Goal: Task Accomplishment & Management: Manage account settings

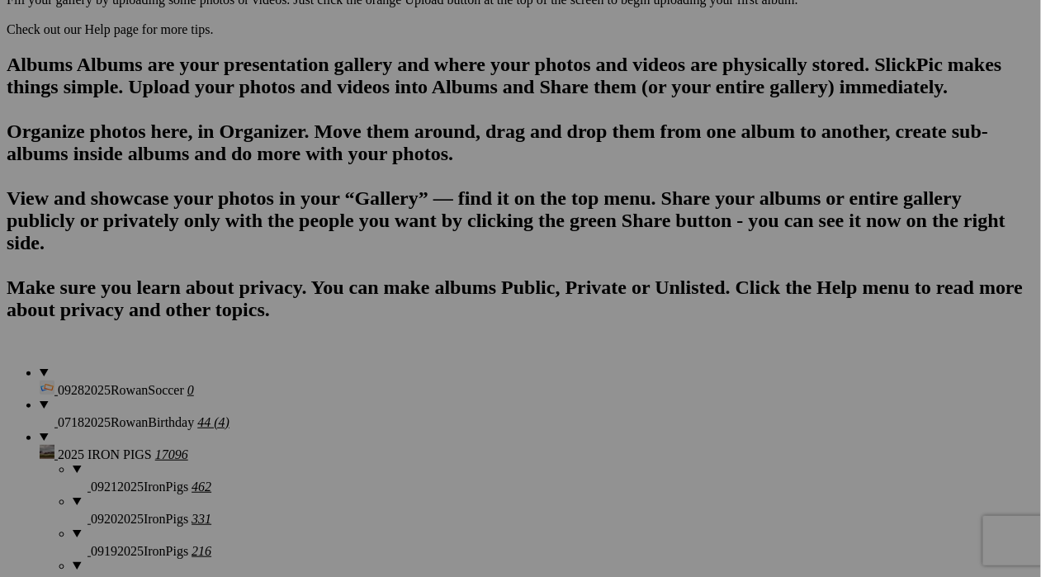
scroll to position [1046, 0]
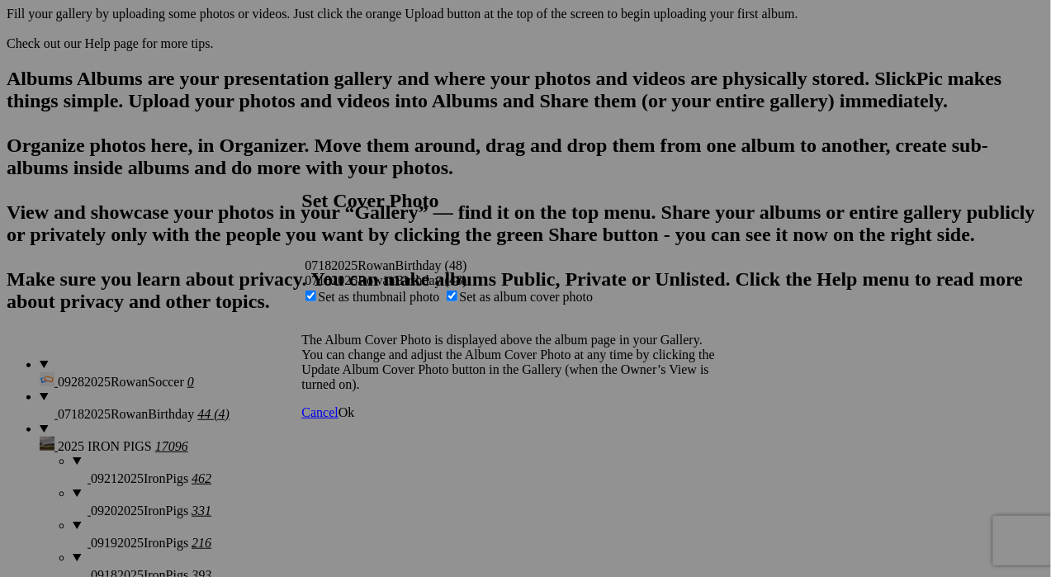
click at [355, 419] on span "Ok" at bounding box center [346, 412] width 17 height 14
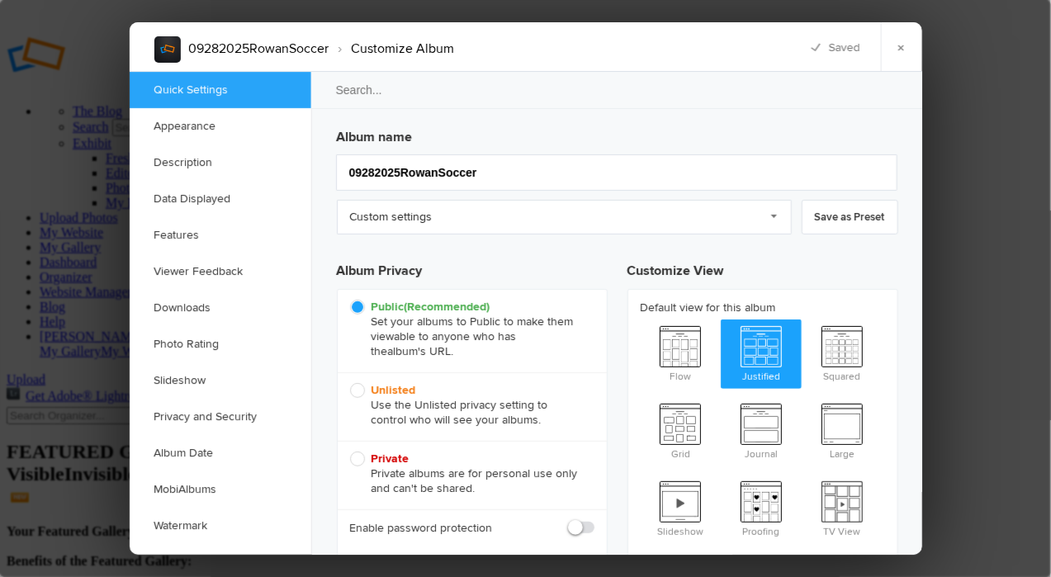
drag, startPoint x: 361, startPoint y: 391, endPoint x: 350, endPoint y: 394, distance: 11.8
drag, startPoint x: 350, startPoint y: 394, endPoint x: 358, endPoint y: 404, distance: 12.9
click at [358, 404] on span "Unlisted Use the Unlisted privacy setting to control who will see your albums." at bounding box center [468, 405] width 236 height 45
click at [350, 383] on input "Unlisted Use the Unlisted privacy setting to control who will see your albums." at bounding box center [349, 382] width 1 height 1
radio input "true"
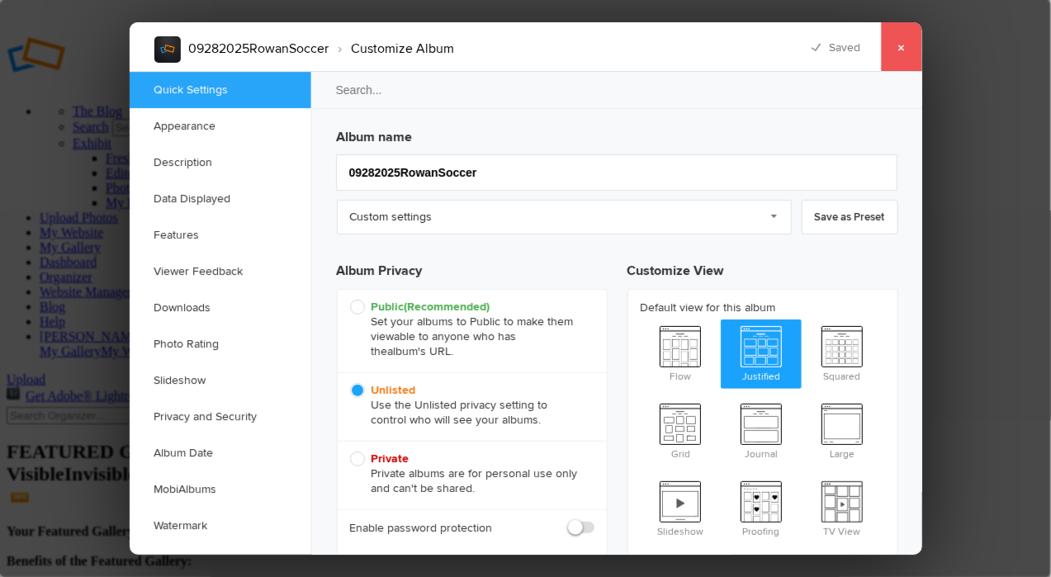
click at [901, 45] on link "×" at bounding box center [901, 47] width 41 height 50
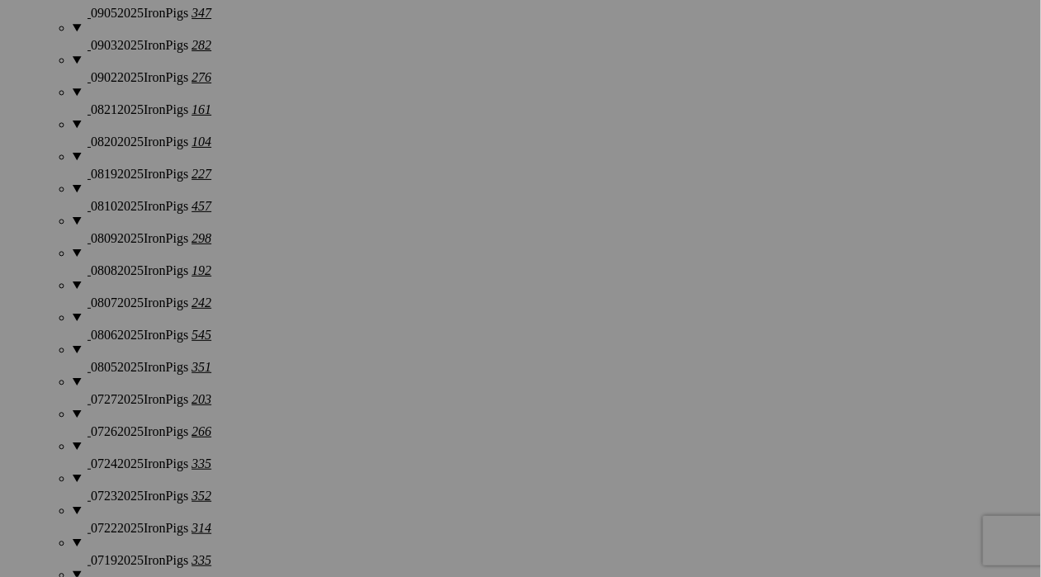
scroll to position [1762, 0]
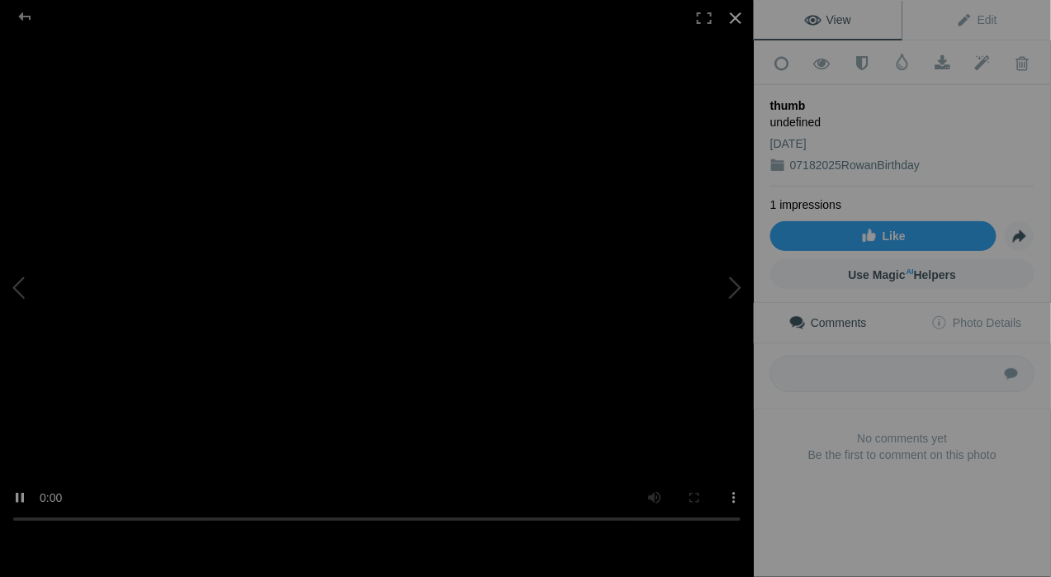
click at [733, 25] on div at bounding box center [735, 18] width 36 height 36
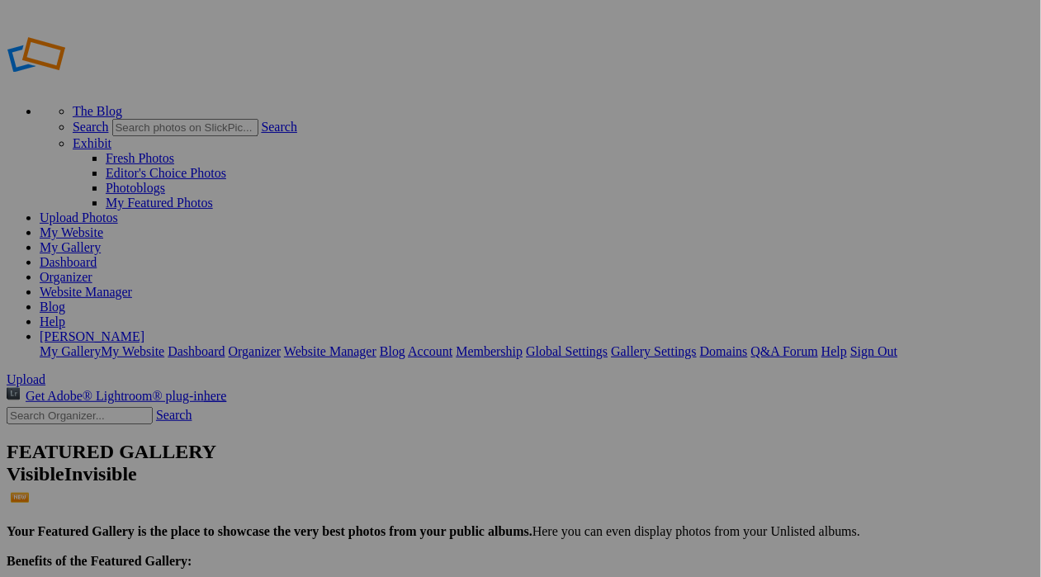
drag, startPoint x: 123, startPoint y: 195, endPoint x: 49, endPoint y: 560, distance: 373.1
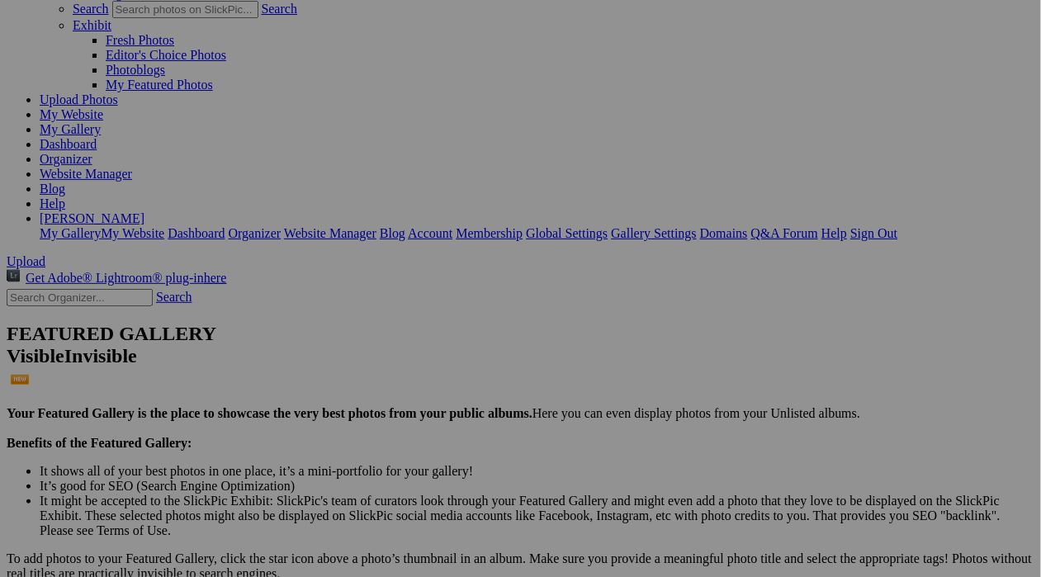
scroll to position [124, 0]
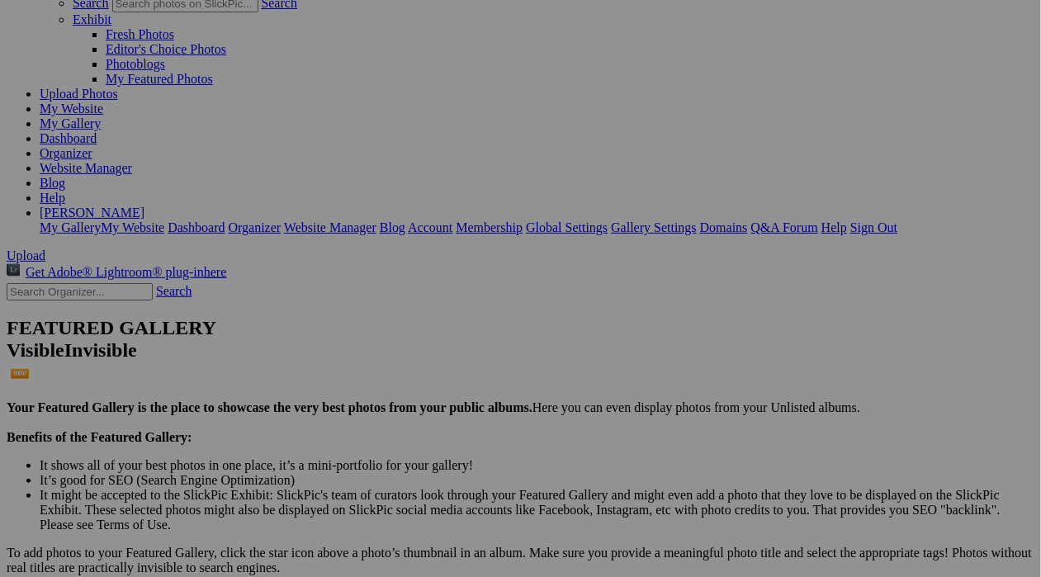
drag, startPoint x: 88, startPoint y: 436, endPoint x: 72, endPoint y: 494, distance: 60.1
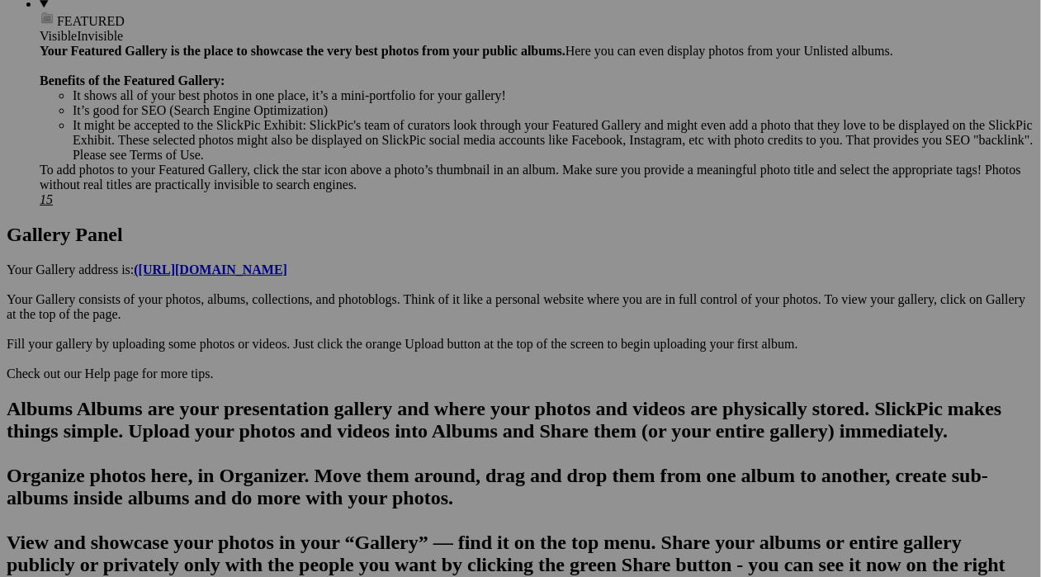
scroll to position [707, 0]
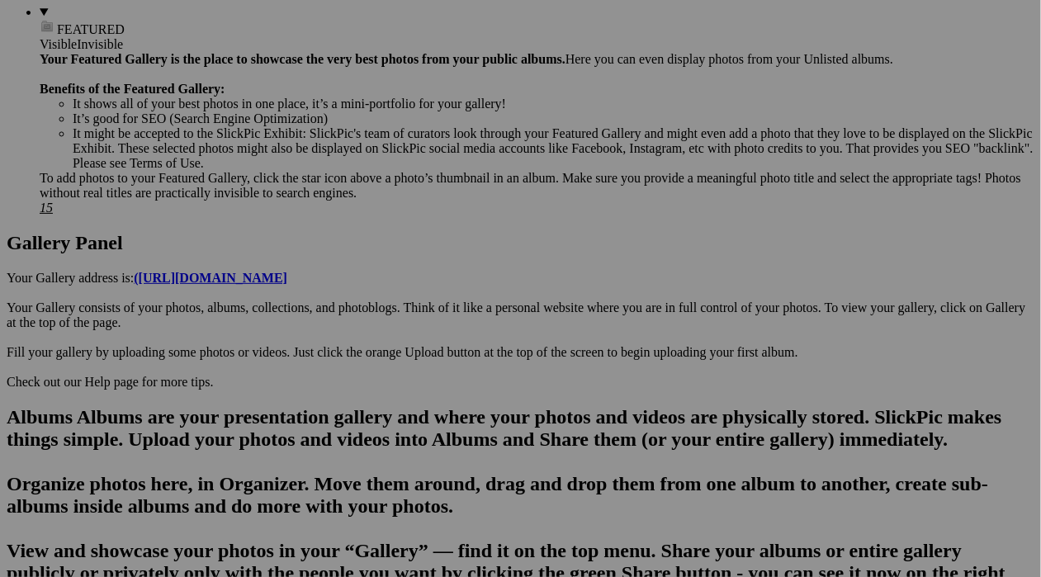
drag, startPoint x: 84, startPoint y: 518, endPoint x: 70, endPoint y: 135, distance: 383.2
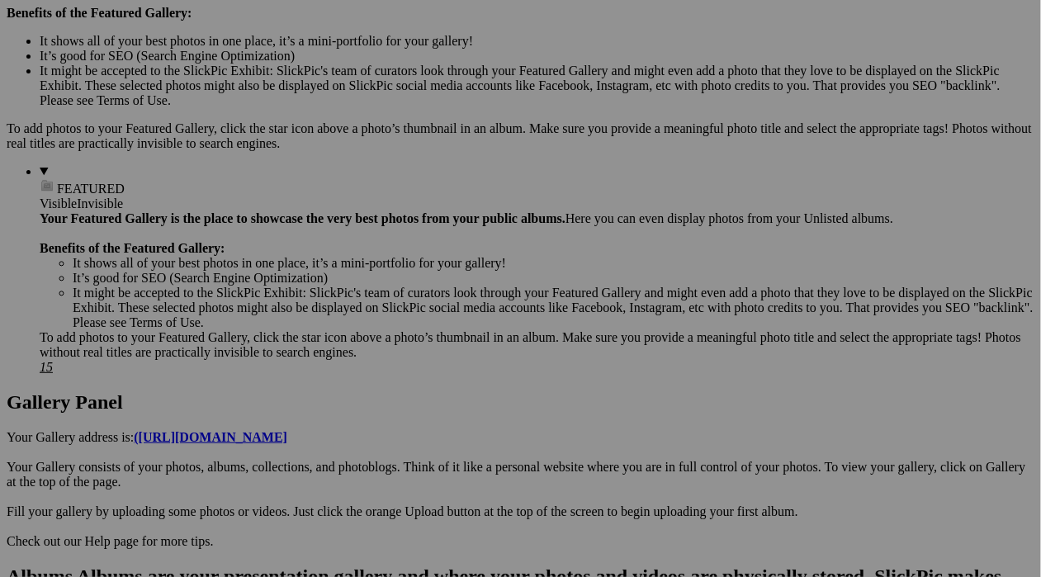
scroll to position [547, 0]
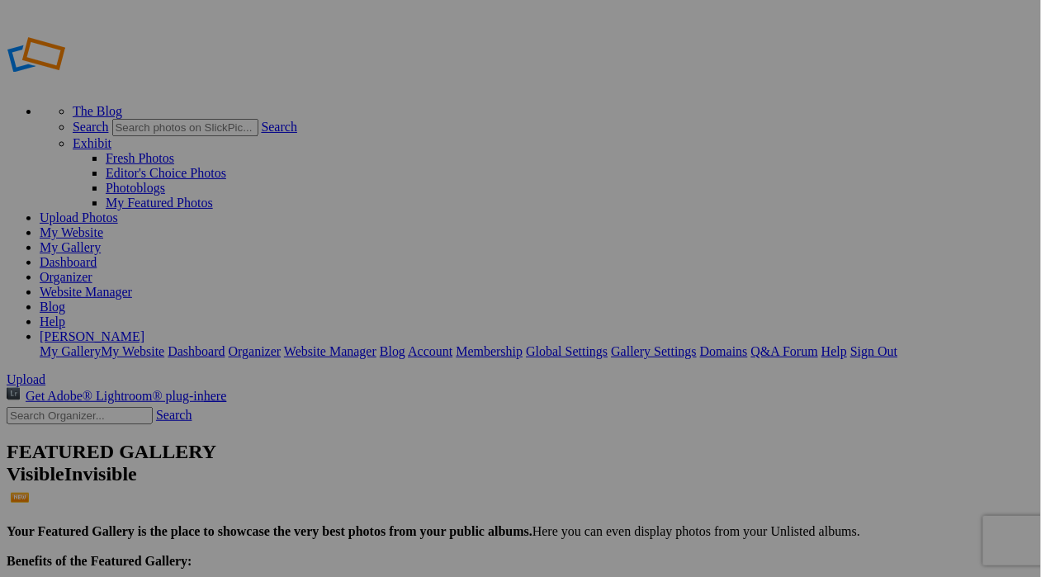
type input "[PERSON_NAME] Family"
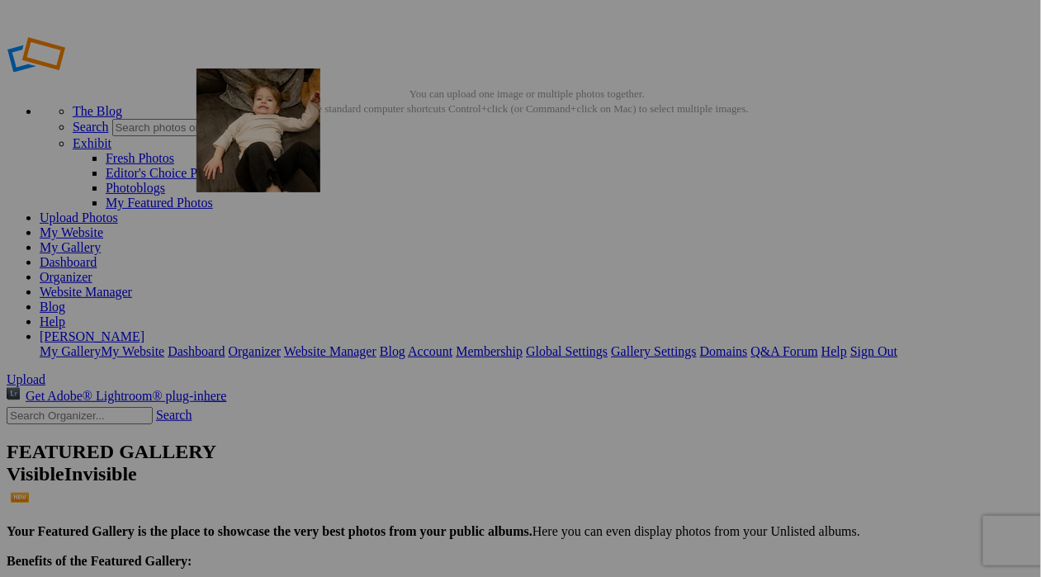
drag, startPoint x: 950, startPoint y: 442, endPoint x: 436, endPoint y: 183, distance: 575.8
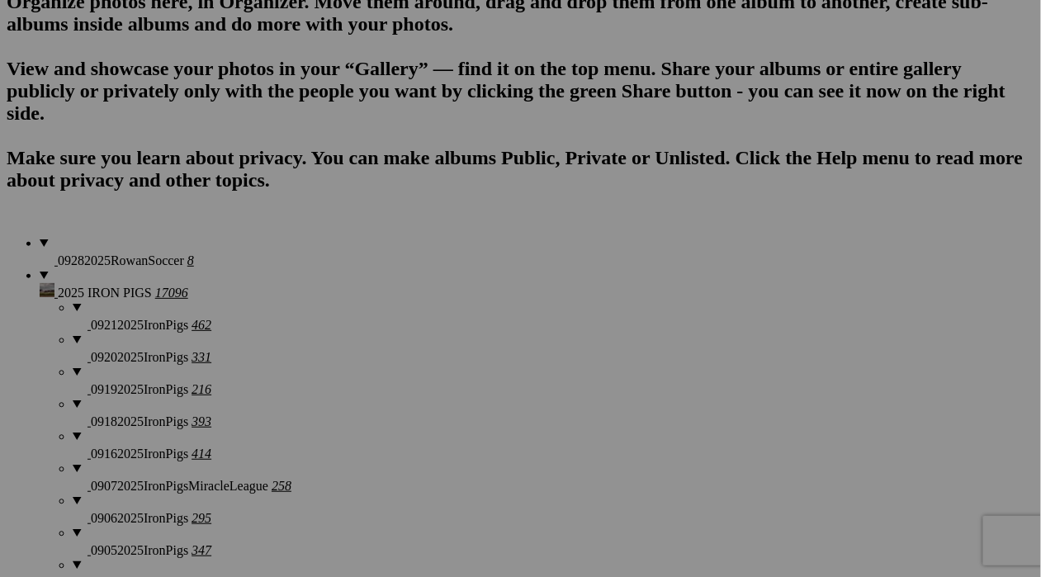
scroll to position [1190, 0]
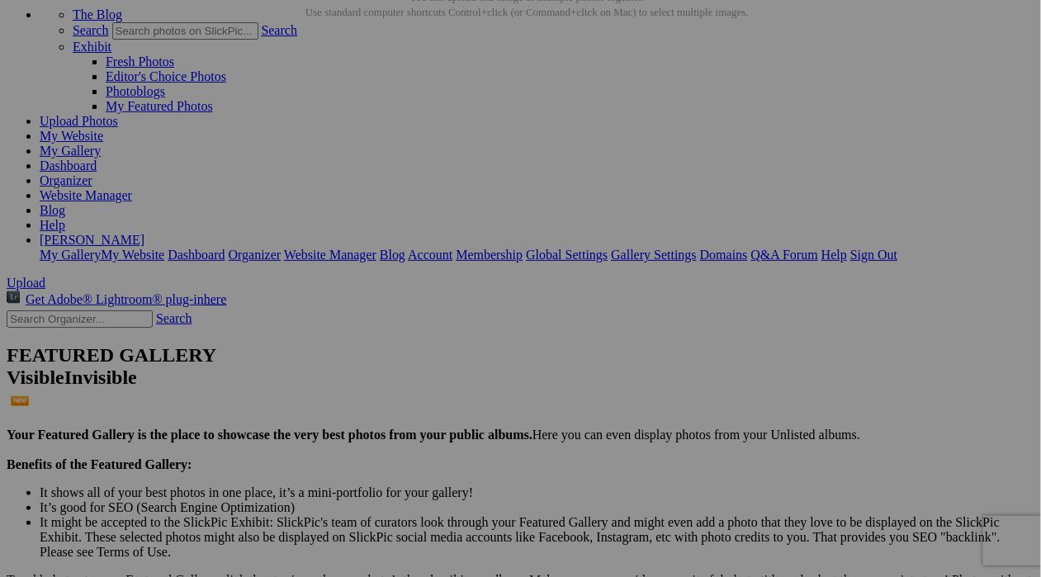
scroll to position [101, 0]
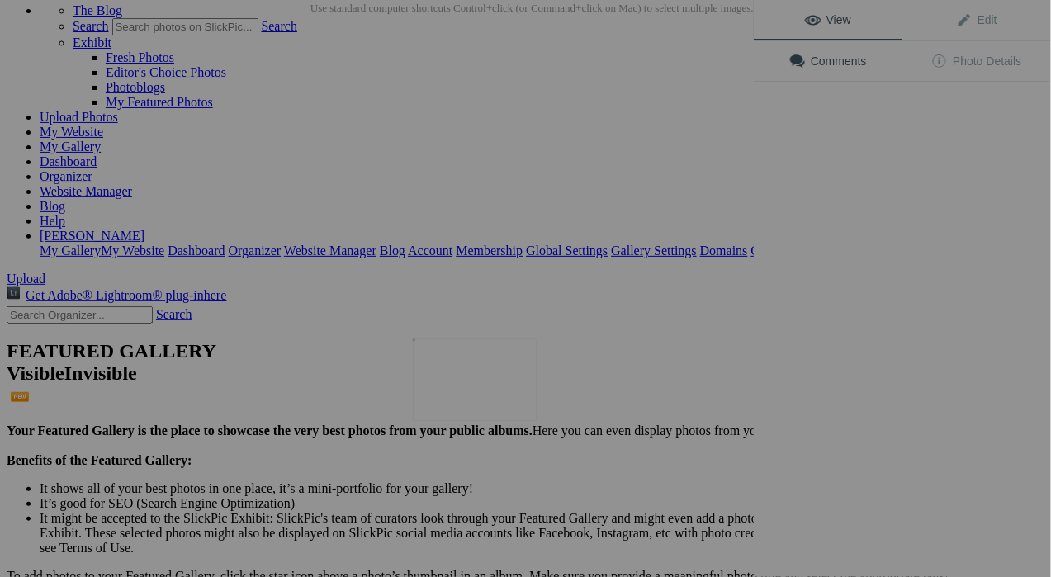
click at [492, 393] on img at bounding box center [475, 379] width 124 height 83
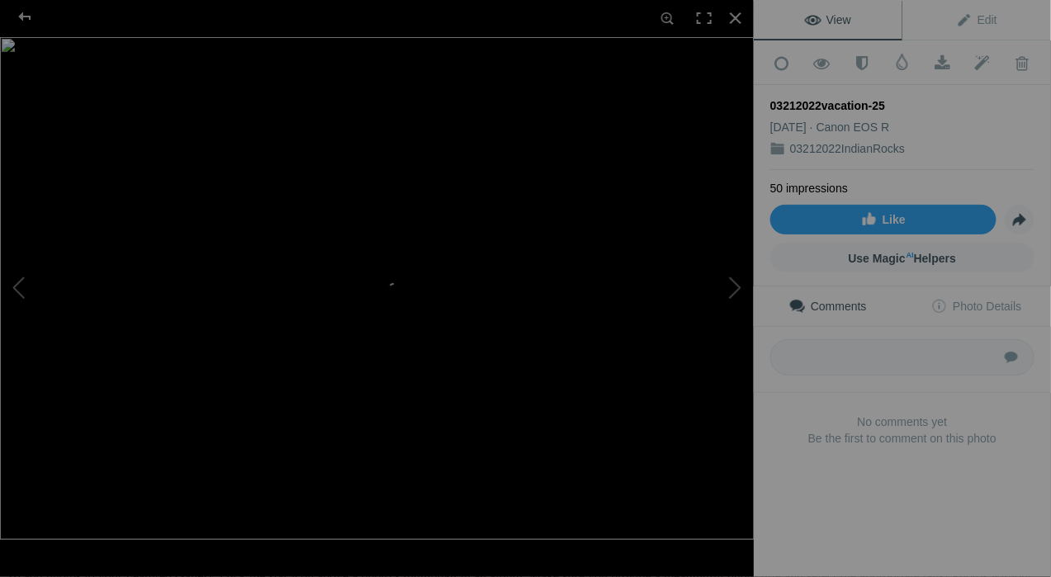
click at [390, 266] on img at bounding box center [377, 288] width 754 height 503
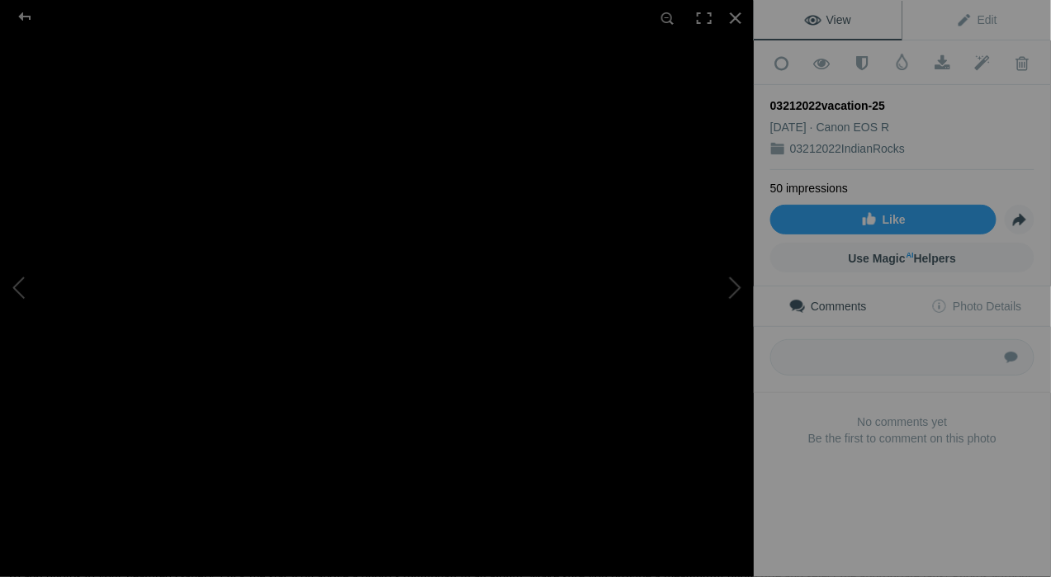
click at [23, 17] on div at bounding box center [24, 16] width 59 height 33
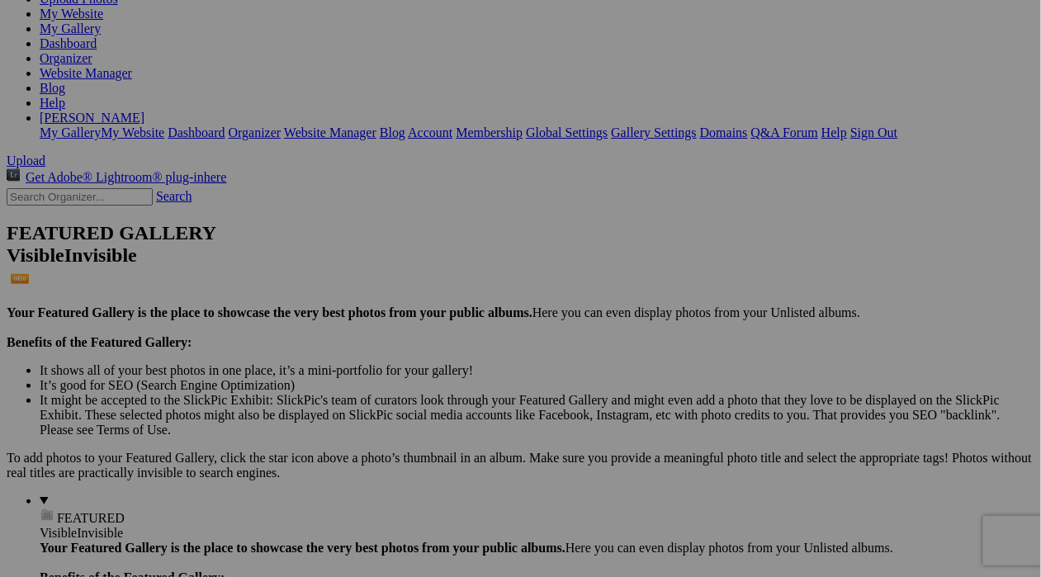
scroll to position [219, 0]
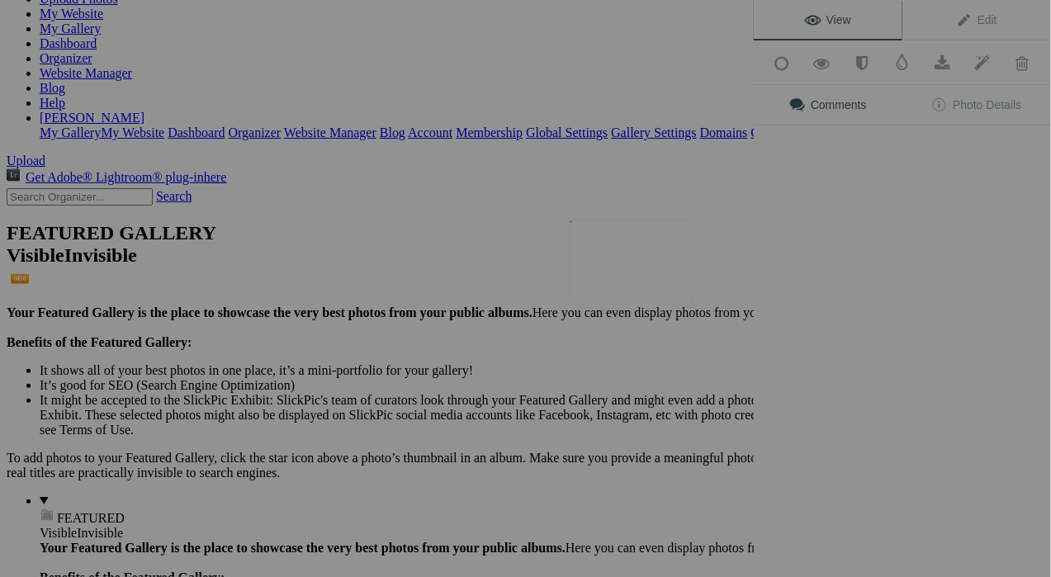
click at [646, 281] on img at bounding box center [631, 261] width 124 height 83
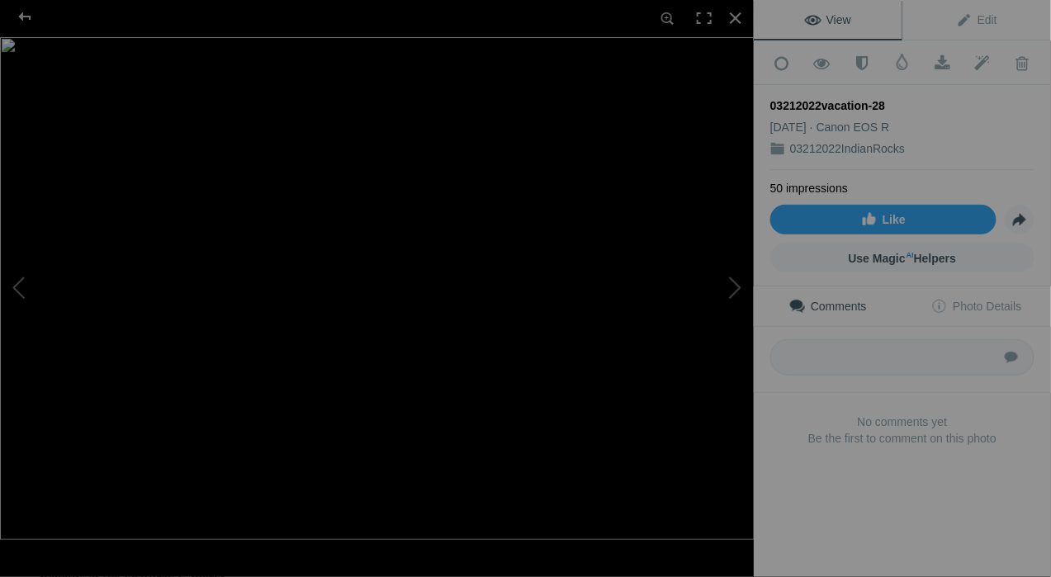
click at [436, 244] on img at bounding box center [377, 288] width 754 height 503
click at [416, 400] on img at bounding box center [167, 569] width 3150 height 2100
click at [117, 220] on button at bounding box center [62, 289] width 124 height 208
click at [26, 17] on div at bounding box center [24, 16] width 59 height 33
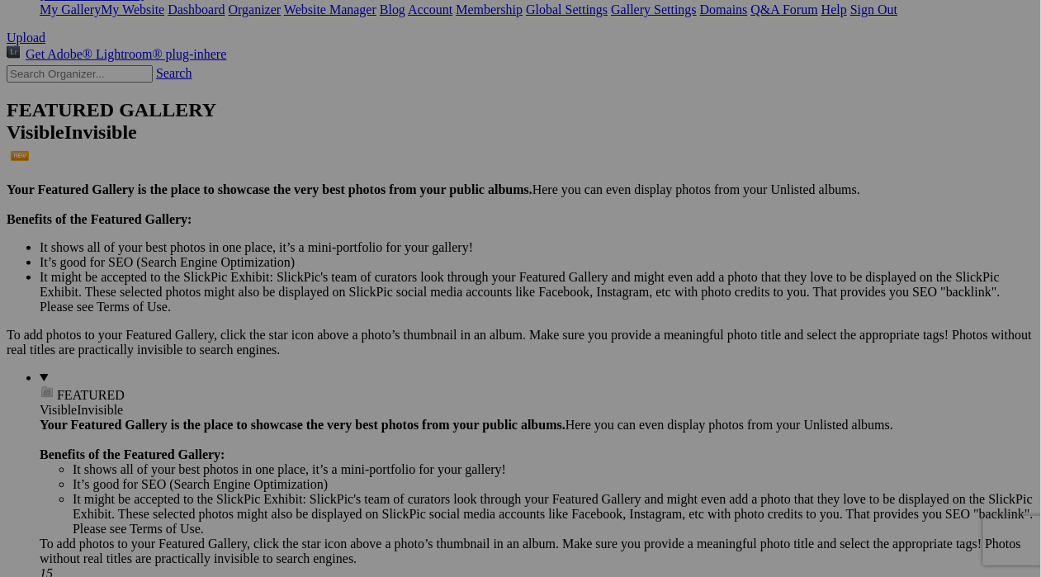
scroll to position [346, 0]
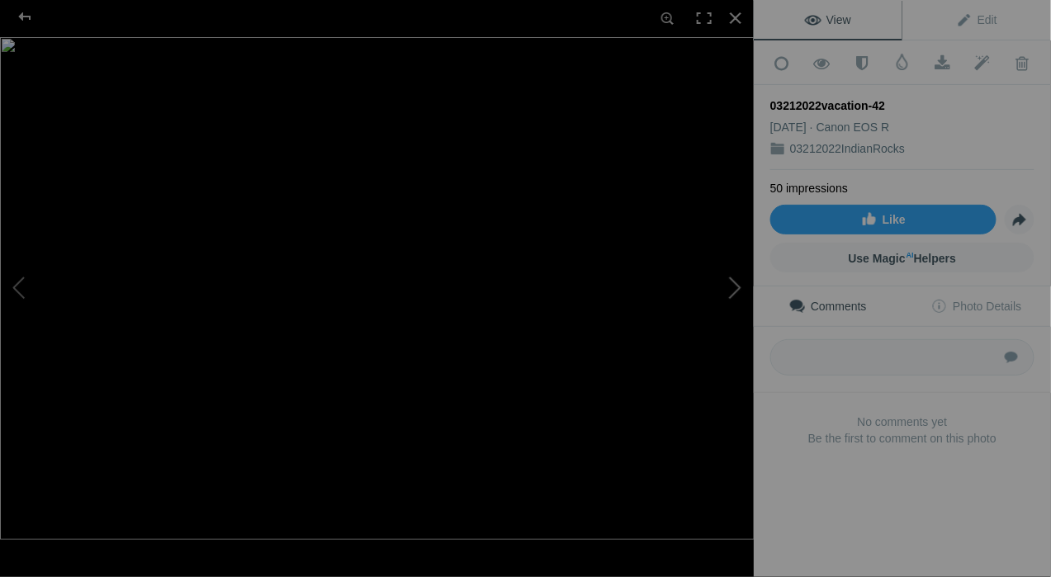
click at [740, 270] on button at bounding box center [692, 289] width 124 height 208
click at [739, 272] on button at bounding box center [692, 289] width 124 height 208
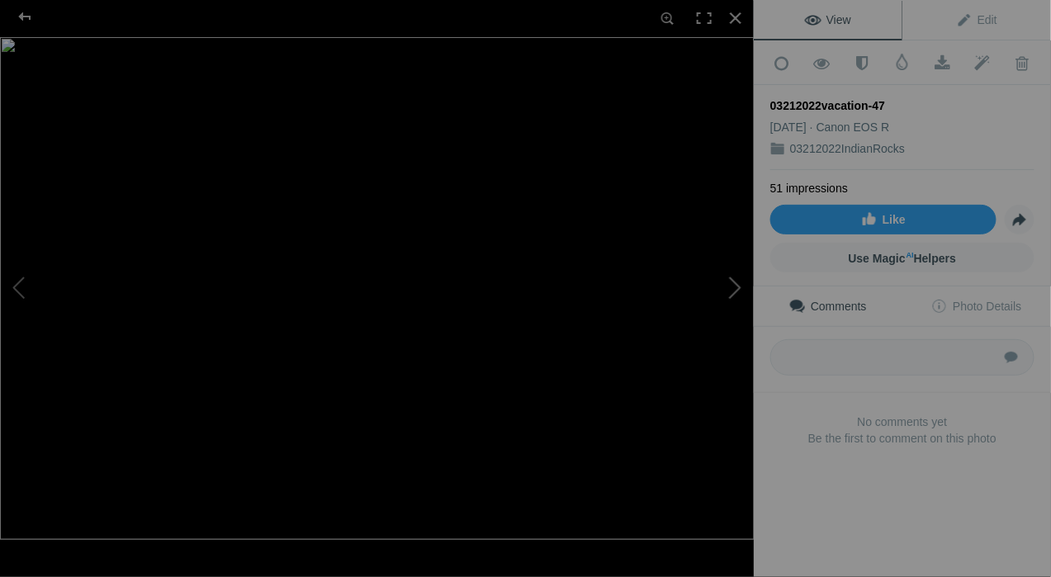
click at [739, 272] on button at bounding box center [692, 289] width 124 height 208
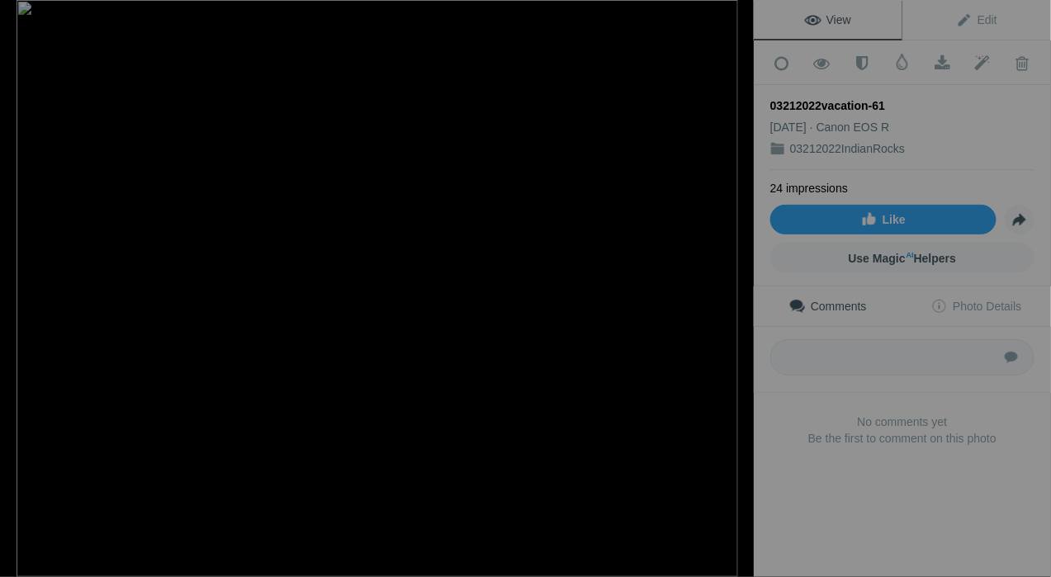
click at [739, 272] on button at bounding box center [692, 289] width 124 height 208
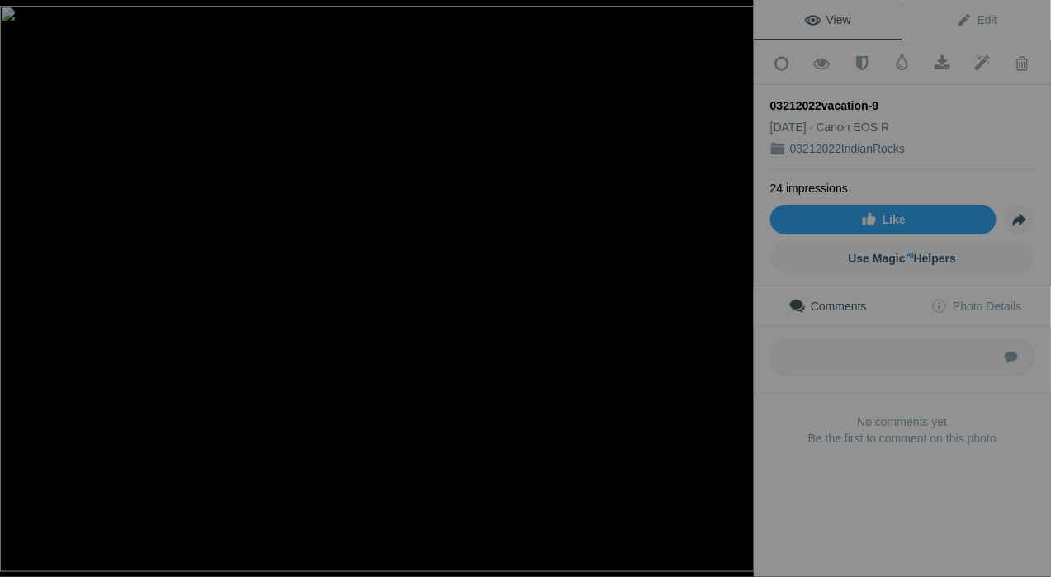
click at [739, 272] on button at bounding box center [692, 289] width 124 height 208
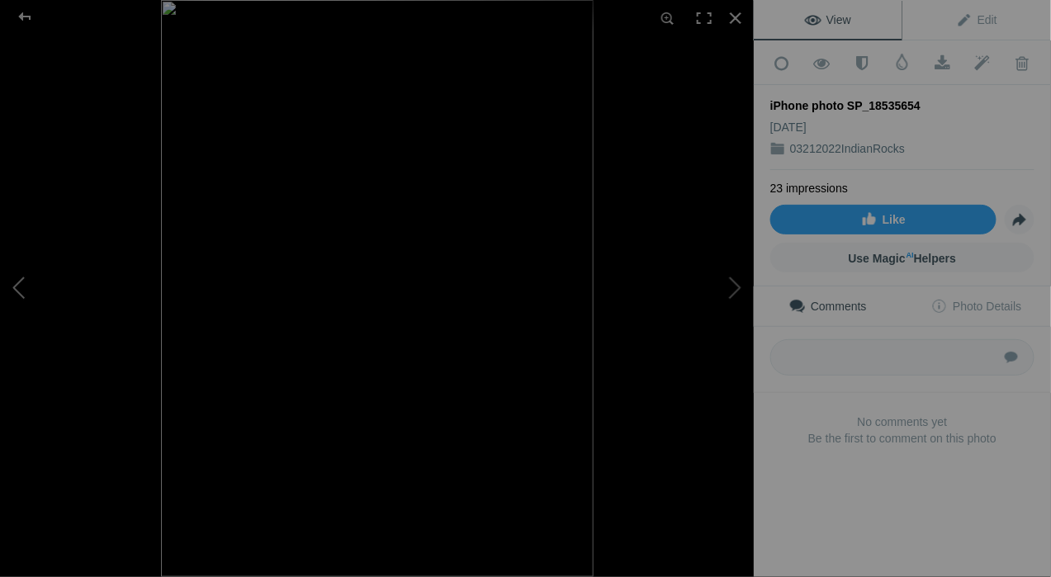
click at [23, 300] on button at bounding box center [62, 289] width 124 height 208
click at [730, 298] on button at bounding box center [692, 289] width 124 height 208
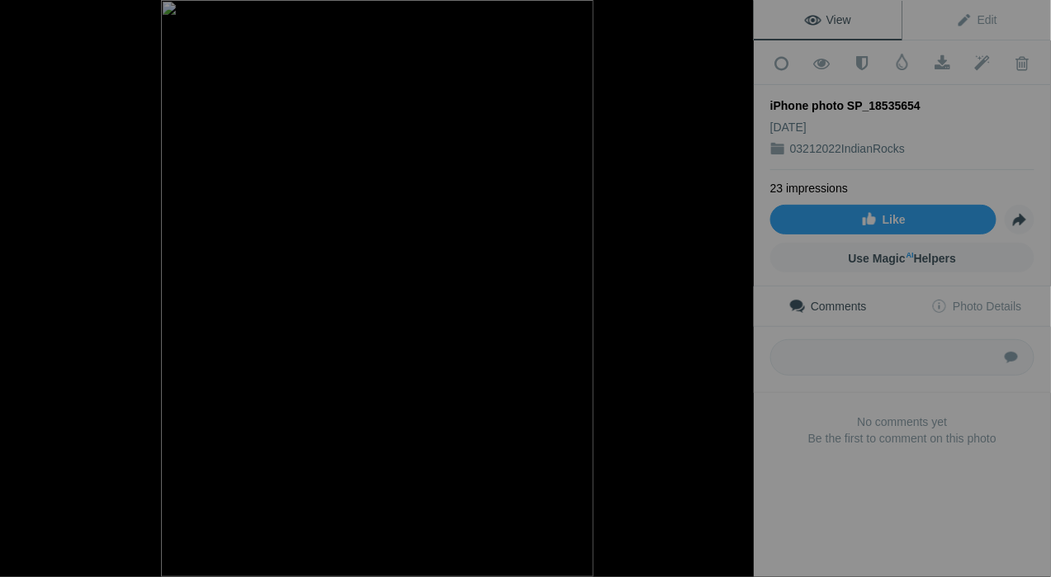
click at [730, 298] on button at bounding box center [692, 289] width 124 height 208
click at [739, 291] on button at bounding box center [692, 289] width 124 height 208
click at [738, 291] on button at bounding box center [692, 289] width 124 height 208
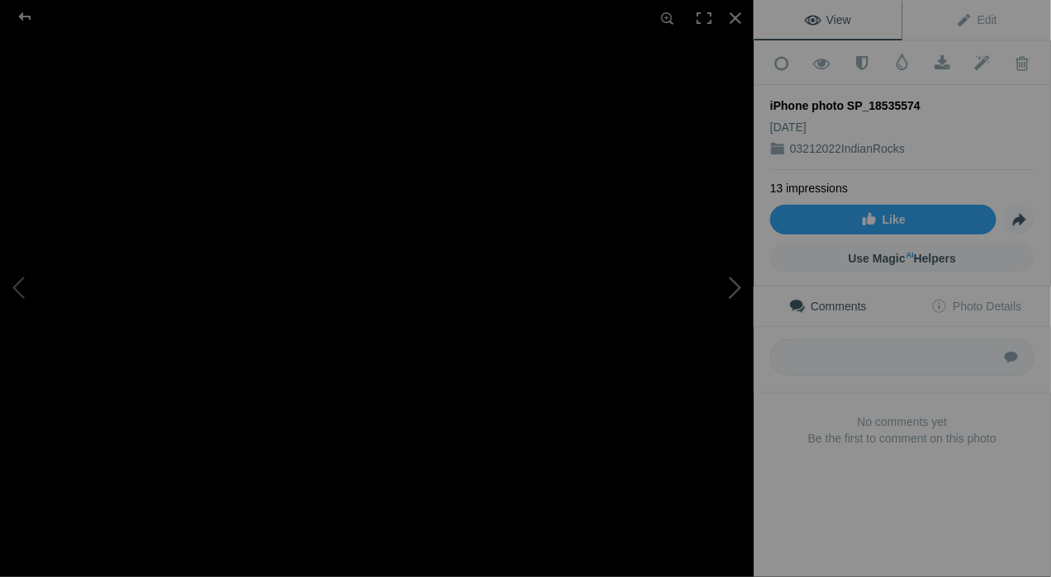
click at [738, 291] on button at bounding box center [692, 289] width 124 height 208
click at [732, 288] on button at bounding box center [692, 289] width 124 height 208
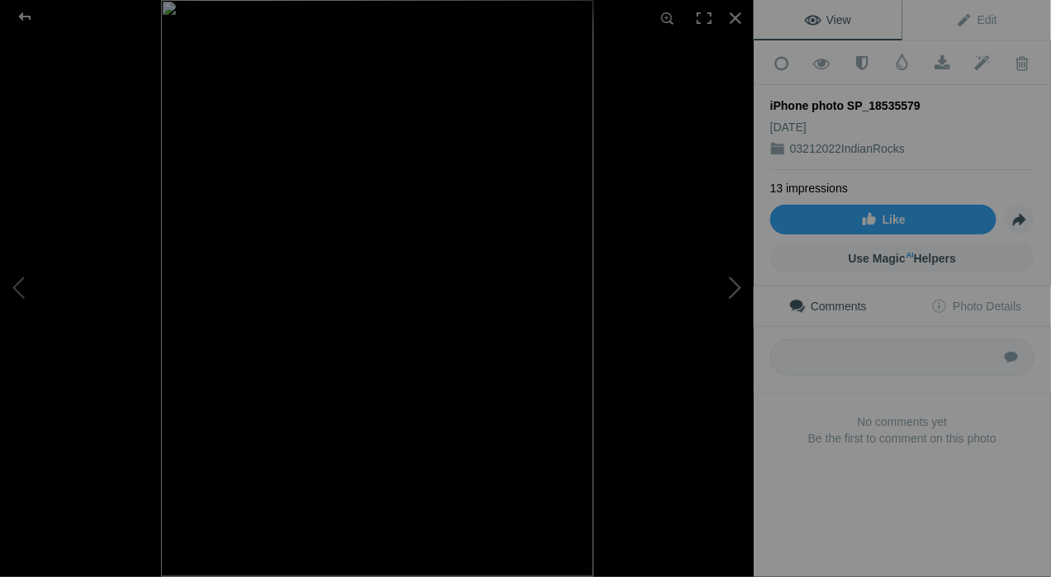
click at [732, 288] on button at bounding box center [692, 289] width 124 height 208
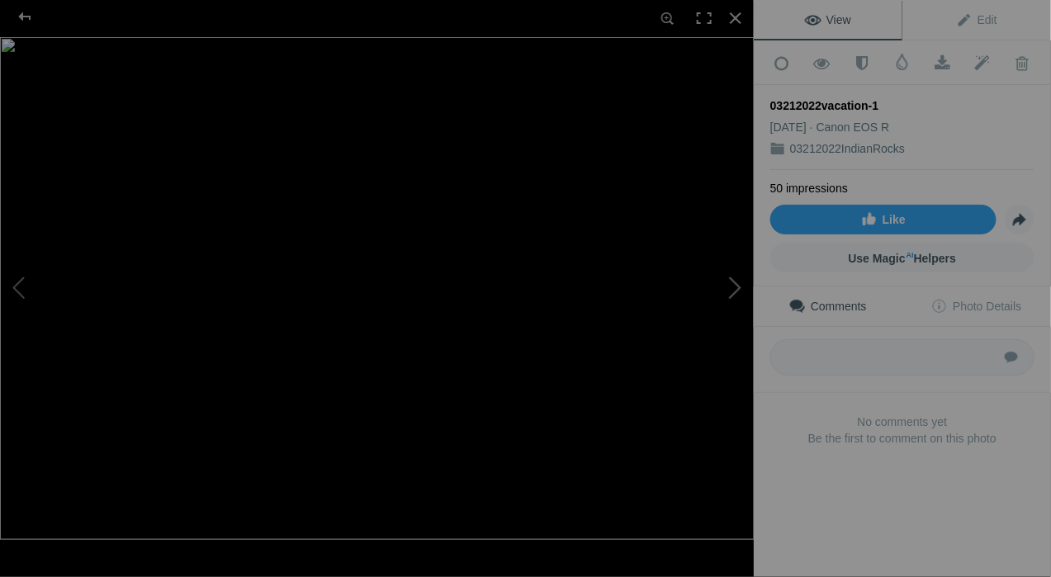
click at [732, 288] on button at bounding box center [692, 289] width 124 height 208
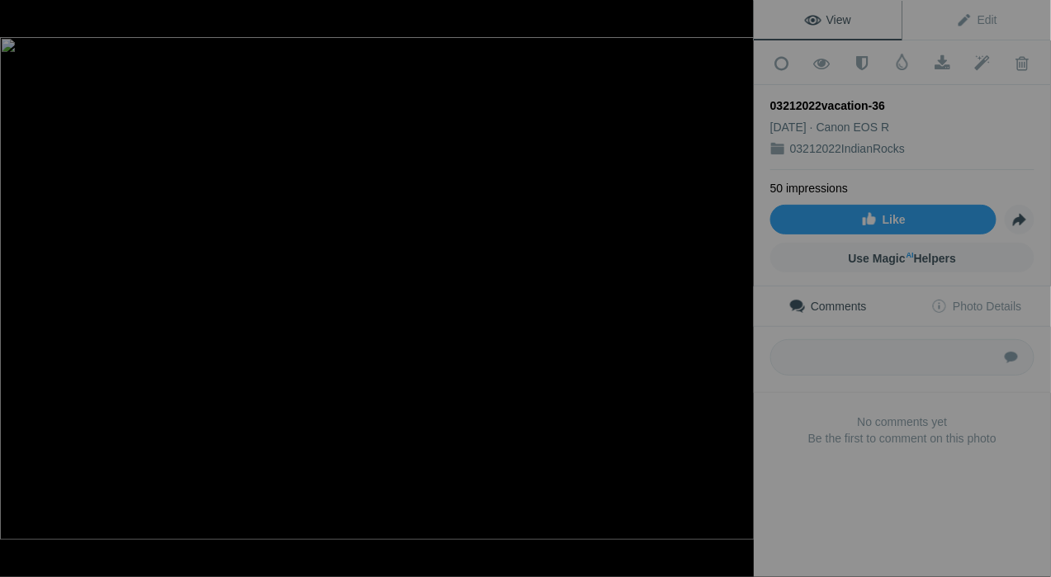
click at [732, 288] on button at bounding box center [692, 289] width 124 height 208
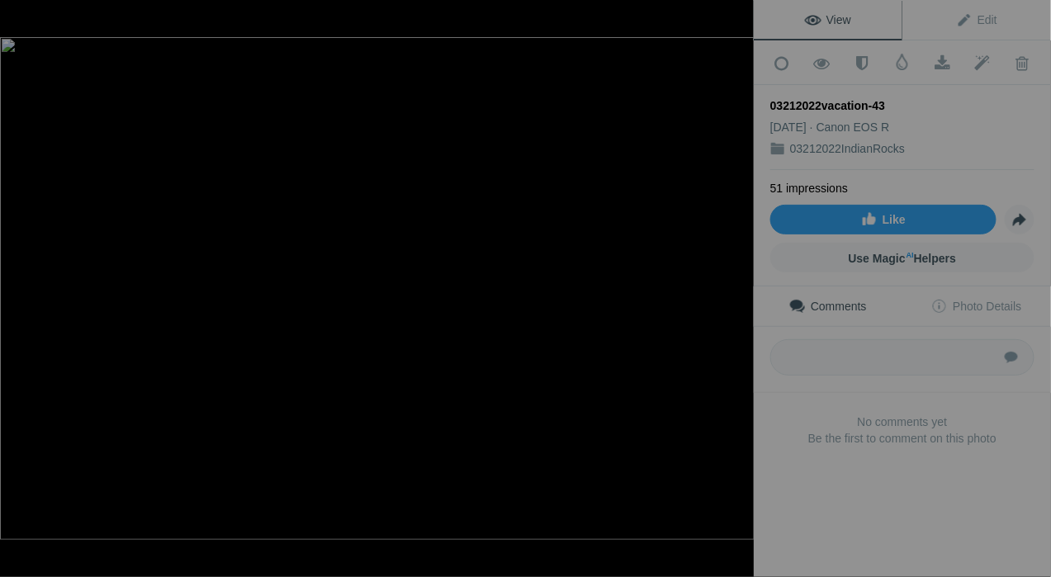
click at [732, 288] on button at bounding box center [692, 289] width 124 height 208
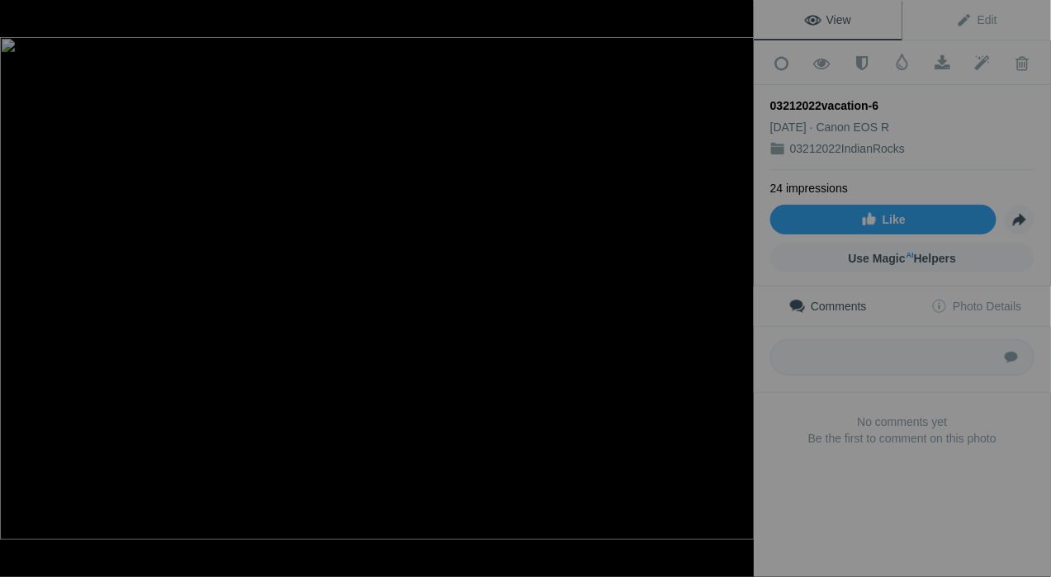
click at [732, 288] on button at bounding box center [692, 289] width 124 height 208
click at [322, 276] on img at bounding box center [377, 288] width 754 height 503
click at [343, 424] on img at bounding box center [567, 462] width 3150 height 2100
click at [442, 475] on img at bounding box center [789, 348] width 7425 height 4950
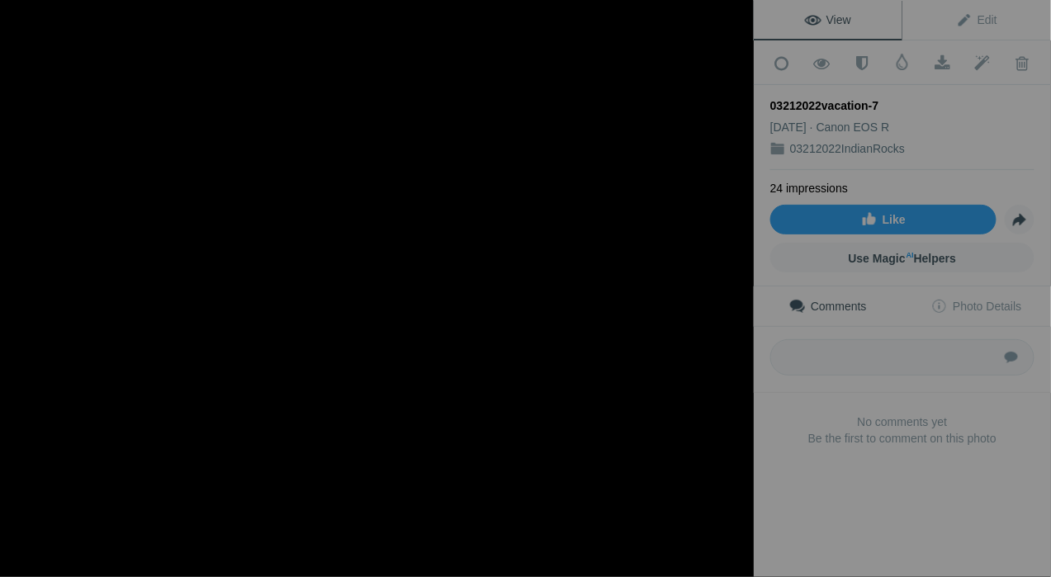
click at [446, 475] on img at bounding box center [787, 348] width 7377 height 4917
click at [26, 12] on div at bounding box center [24, 16] width 59 height 33
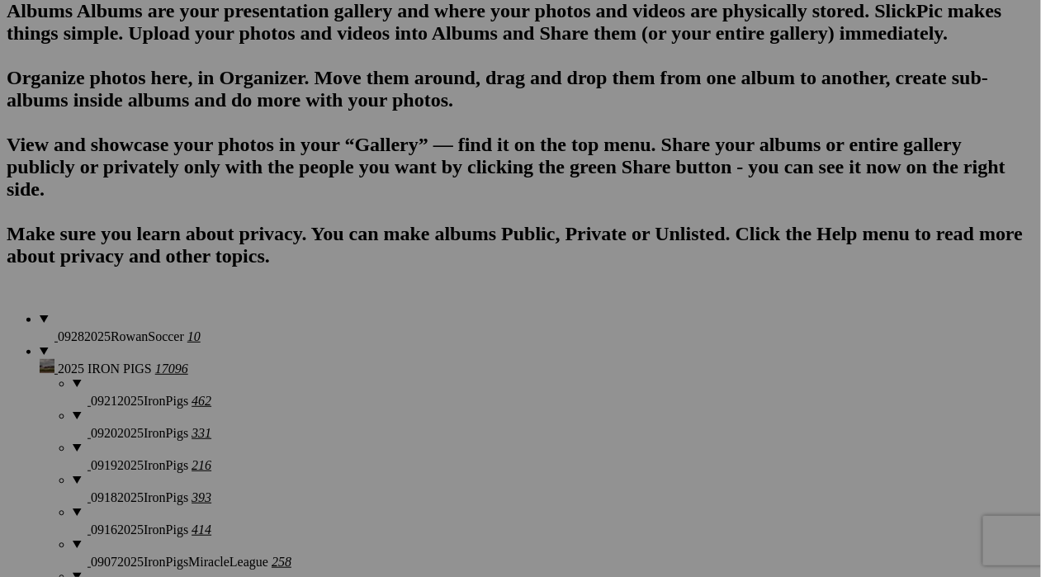
scroll to position [1113, 0]
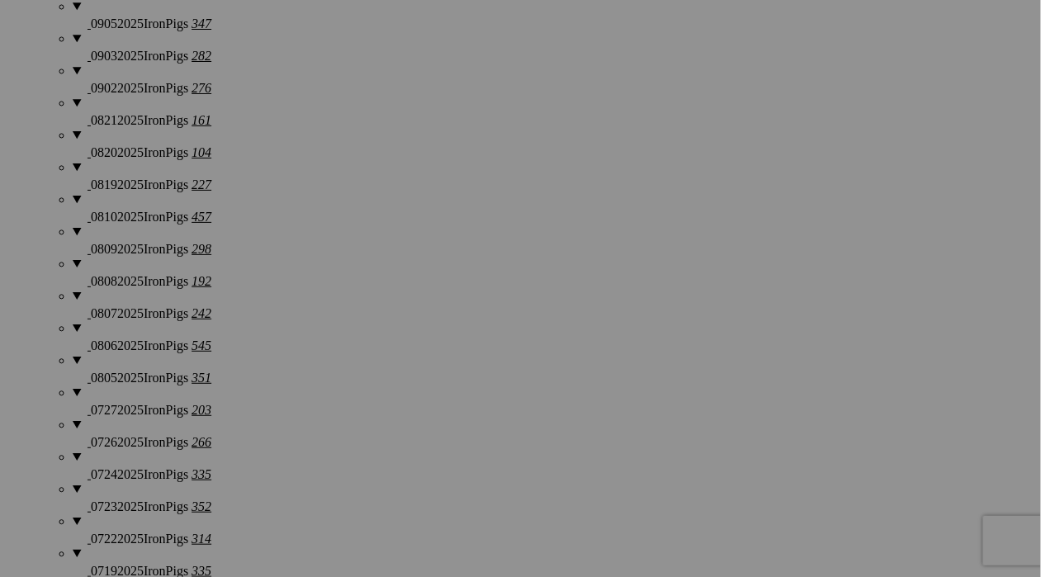
scroll to position [1712, 0]
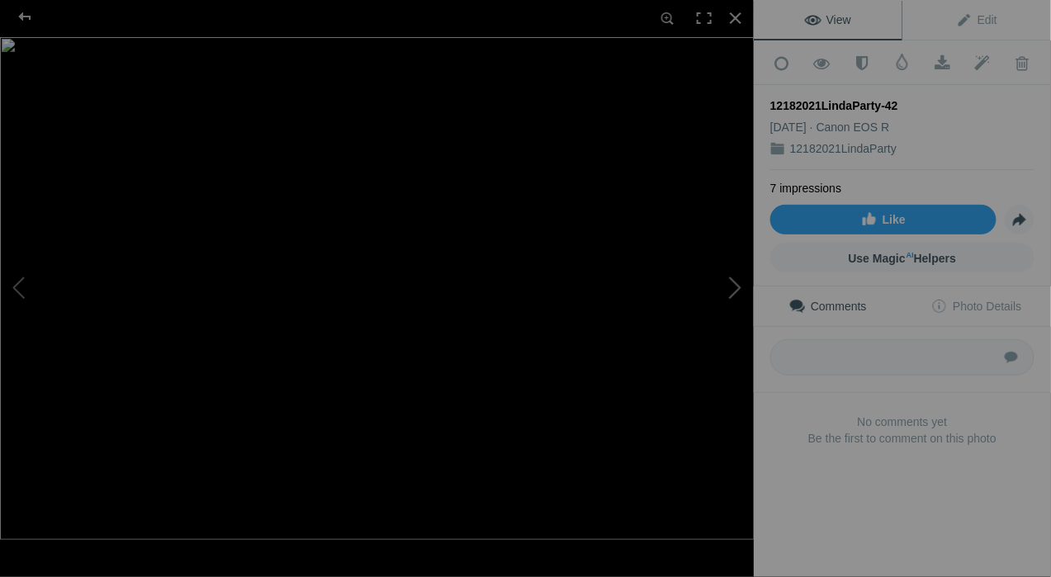
click at [737, 272] on button at bounding box center [692, 289] width 124 height 208
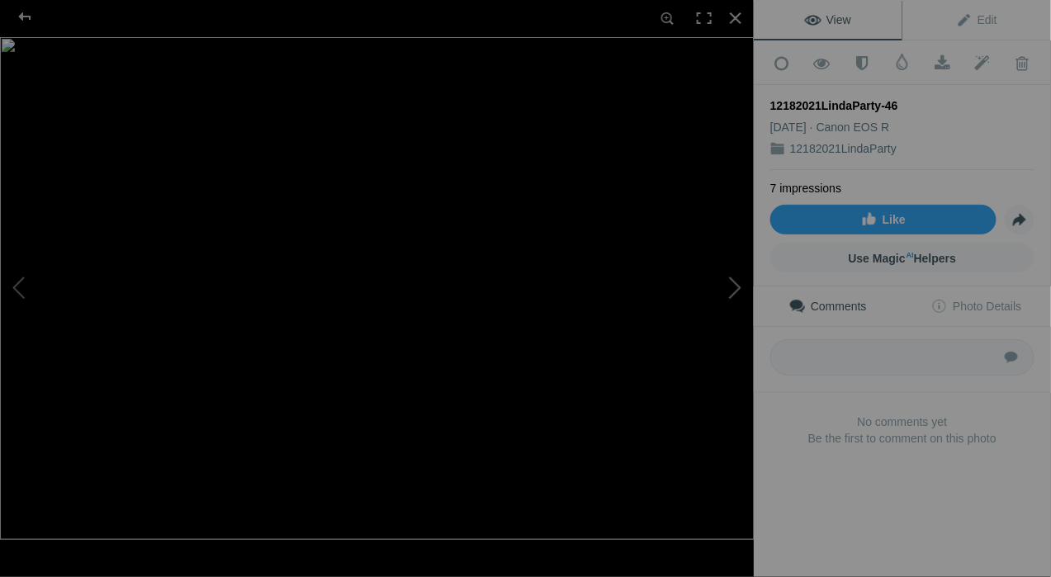
click at [737, 272] on button at bounding box center [692, 289] width 124 height 208
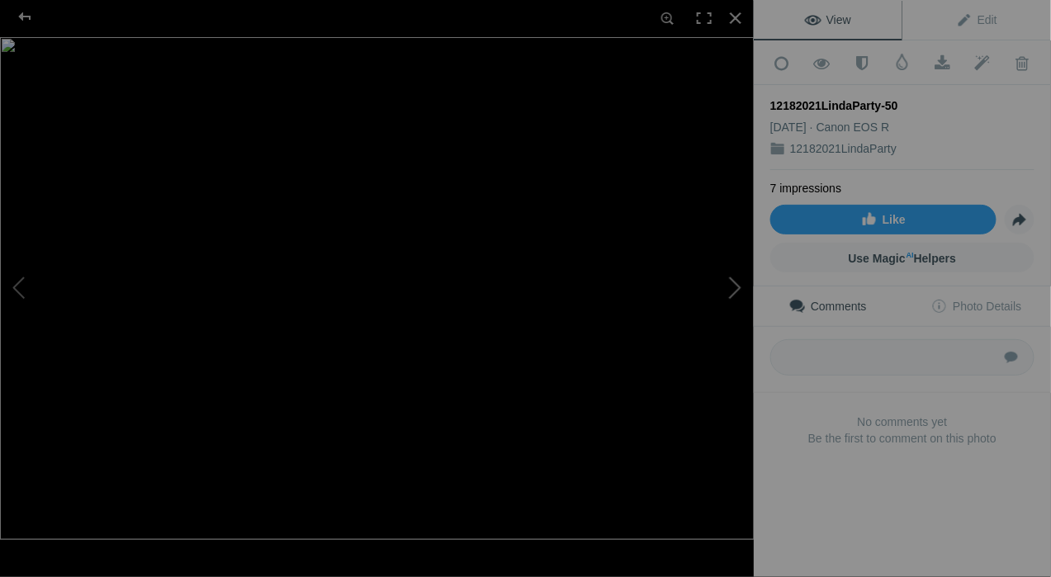
click at [737, 272] on button at bounding box center [692, 289] width 124 height 208
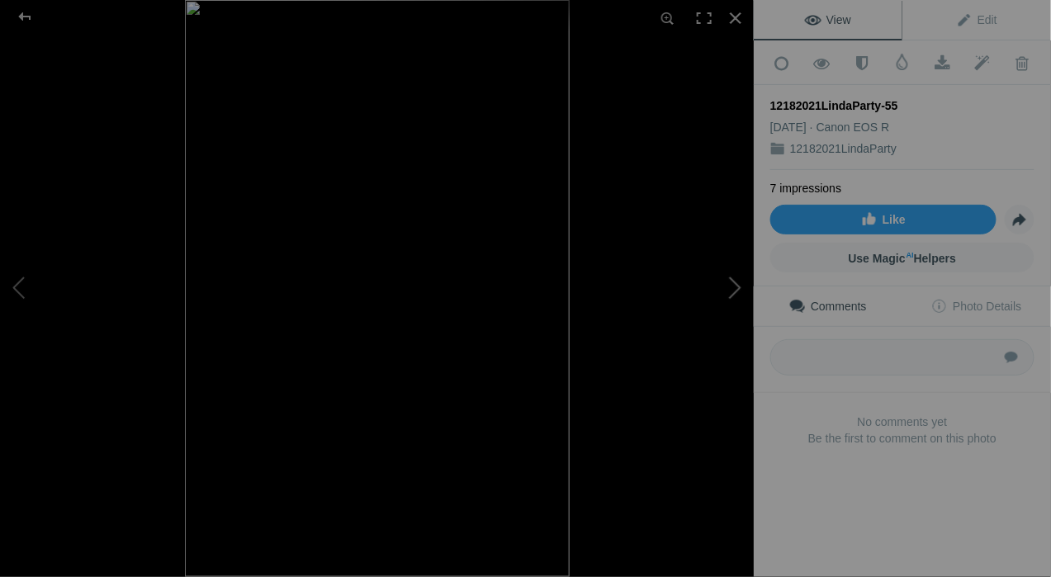
click at [737, 272] on button at bounding box center [692, 289] width 124 height 208
click at [736, 286] on button at bounding box center [692, 289] width 124 height 208
